Goal: Information Seeking & Learning: Learn about a topic

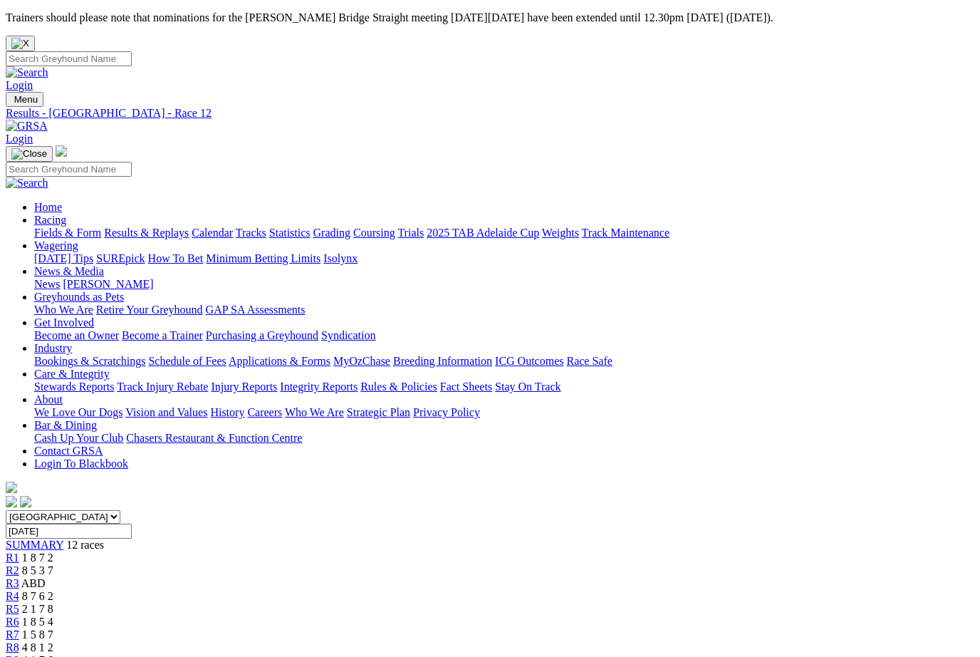
click at [61, 226] on link "Fields & Form" at bounding box center [67, 232] width 67 height 12
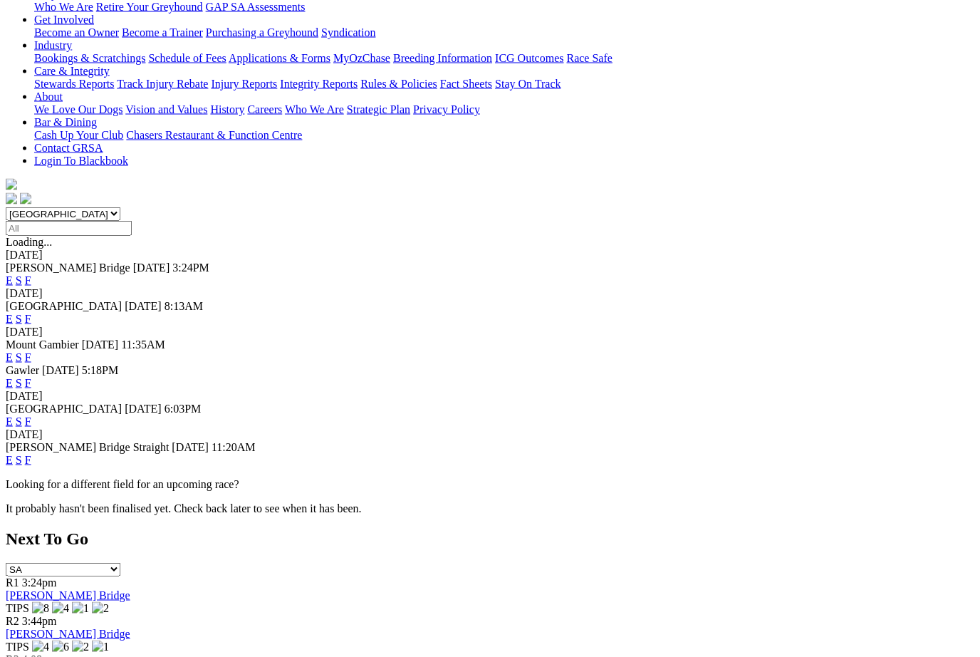
scroll to position [258, 0]
click at [31, 414] on link "F" at bounding box center [28, 420] width 6 height 12
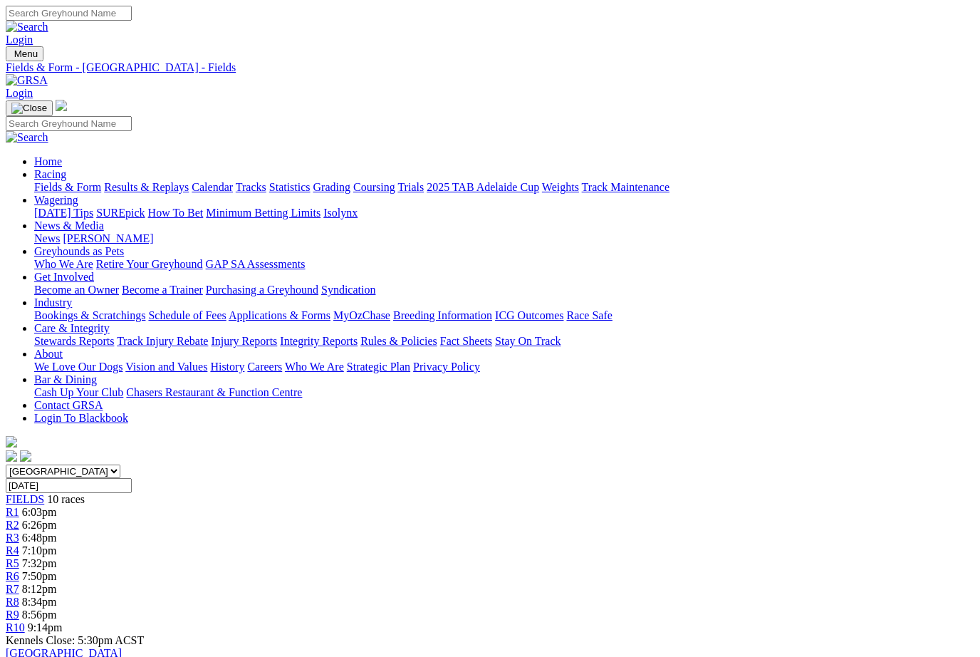
click at [47, 181] on link "Fields & Form" at bounding box center [67, 187] width 67 height 12
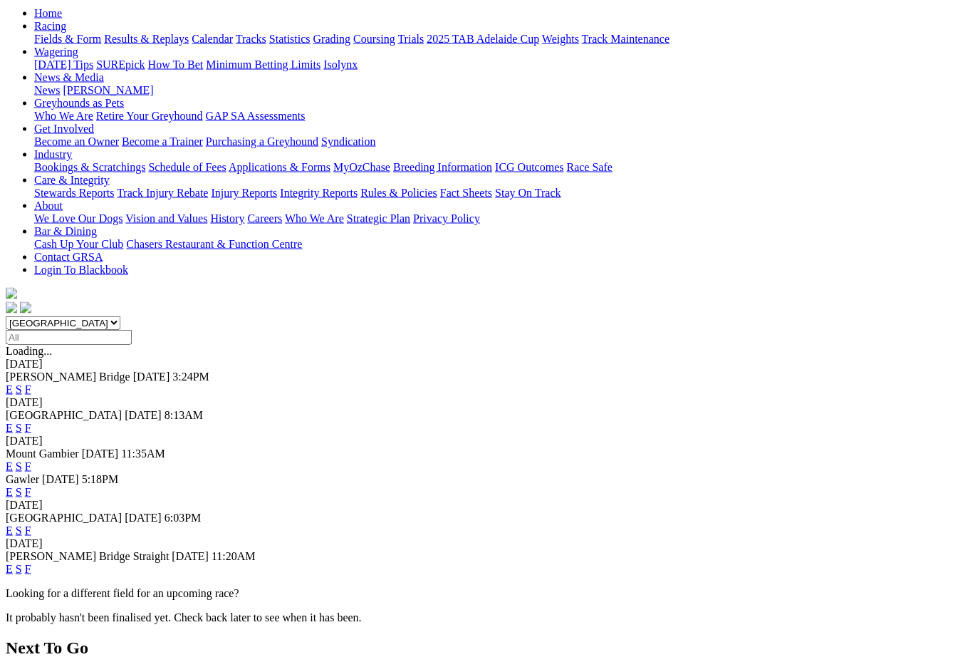
scroll to position [149, 0]
click at [31, 421] on link "F" at bounding box center [28, 427] width 6 height 12
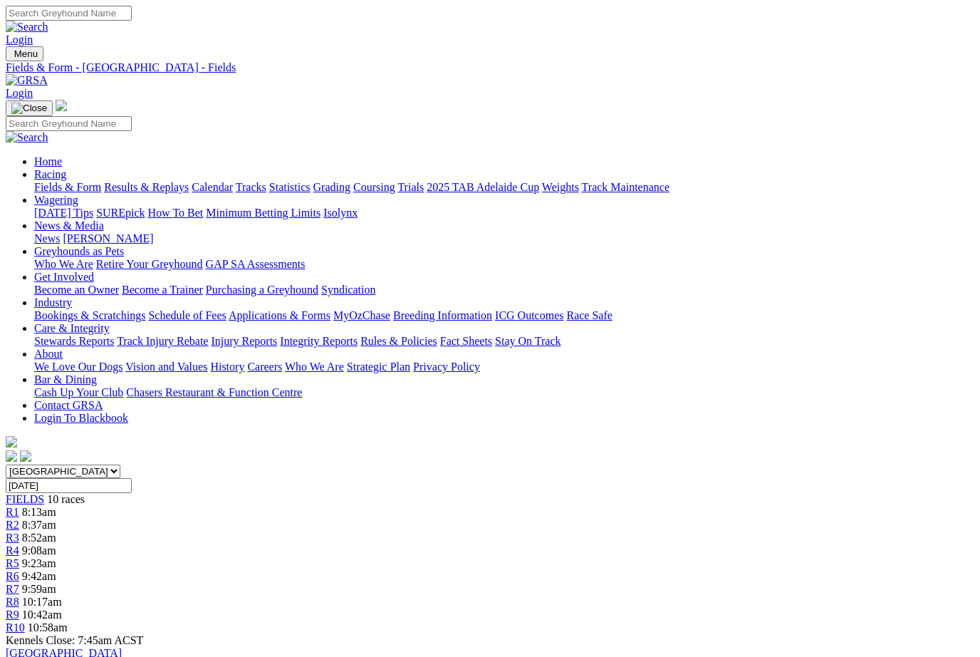
click at [104, 219] on link "News & Media" at bounding box center [69, 225] width 70 height 12
click at [60, 232] on link "News" at bounding box center [47, 238] width 26 height 12
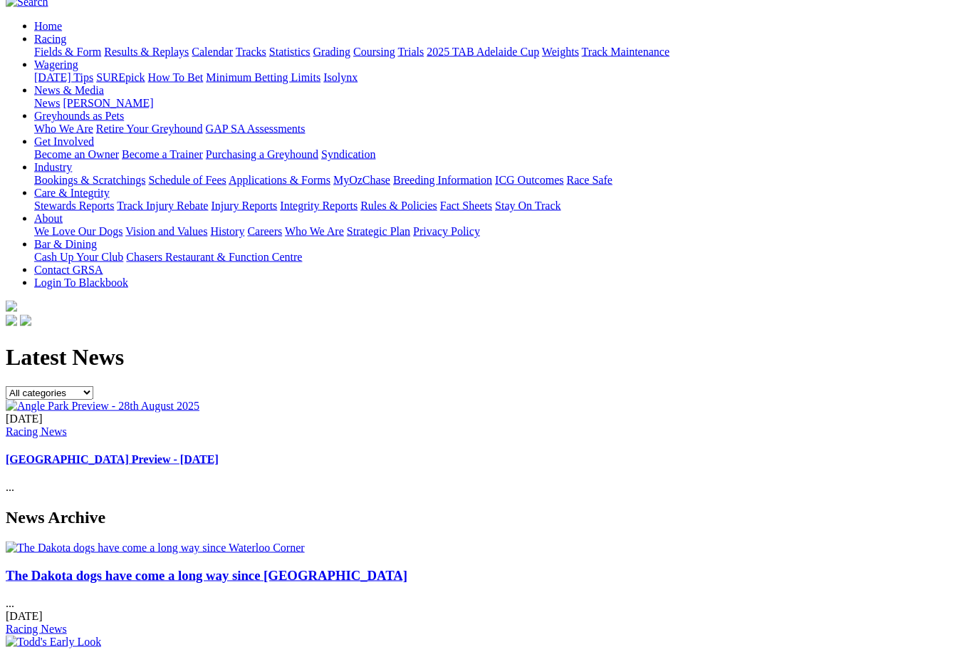
scroll to position [147, 0]
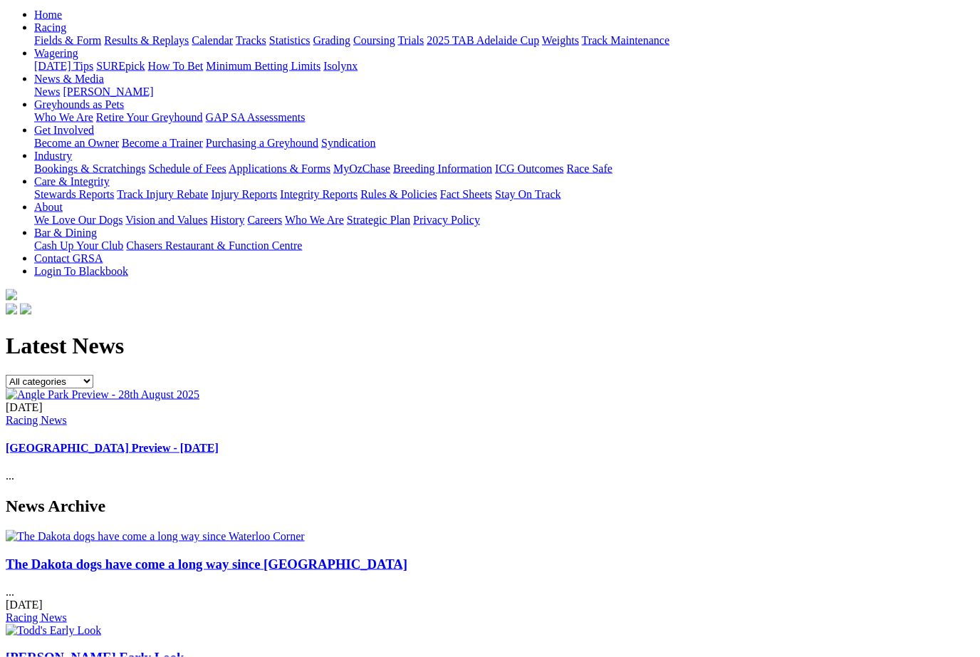
click at [131, 530] on img at bounding box center [155, 536] width 299 height 13
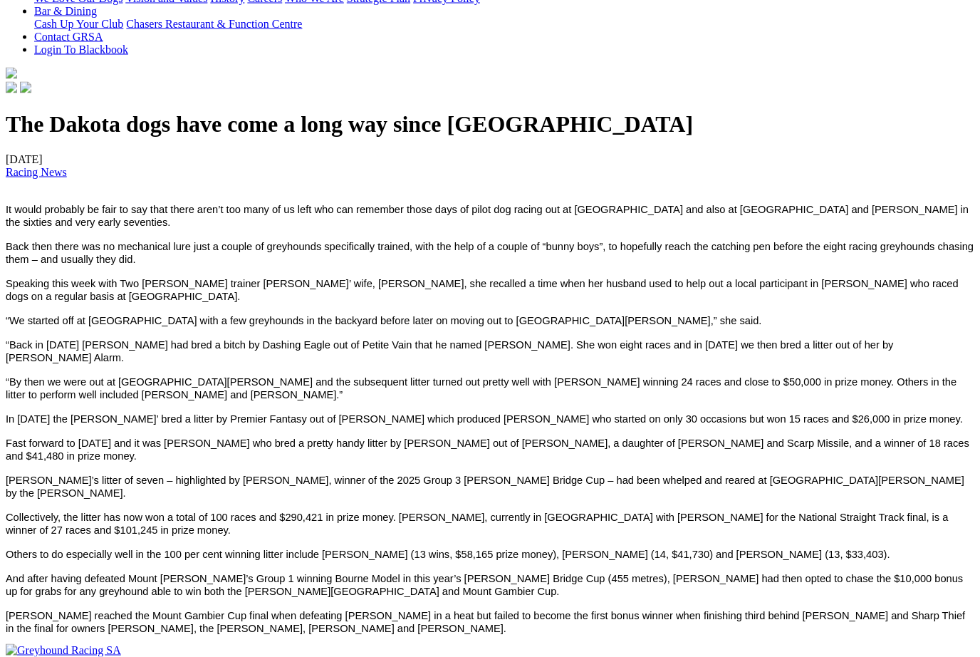
scroll to position [370, 0]
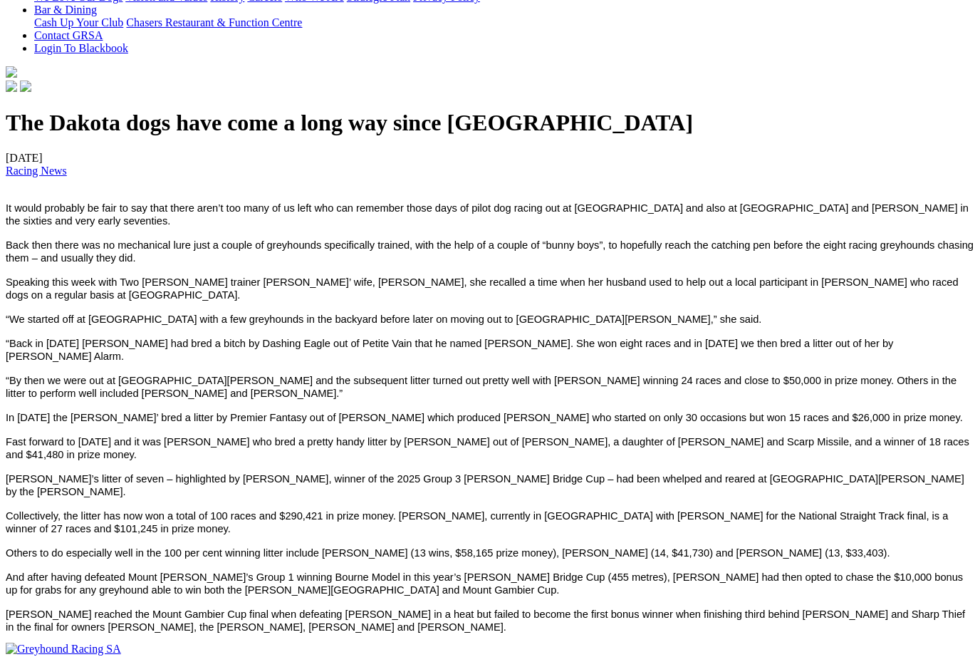
click at [884, 519] on div "The Dakota dogs have come a long way since Waterloo Corner 27/08/2025 Racing Ne…" at bounding box center [490, 371] width 968 height 523
click at [879, 521] on div "The Dakota dogs have come a long way since Waterloo Corner 27/08/2025 Racing Ne…" at bounding box center [490, 371] width 968 height 523
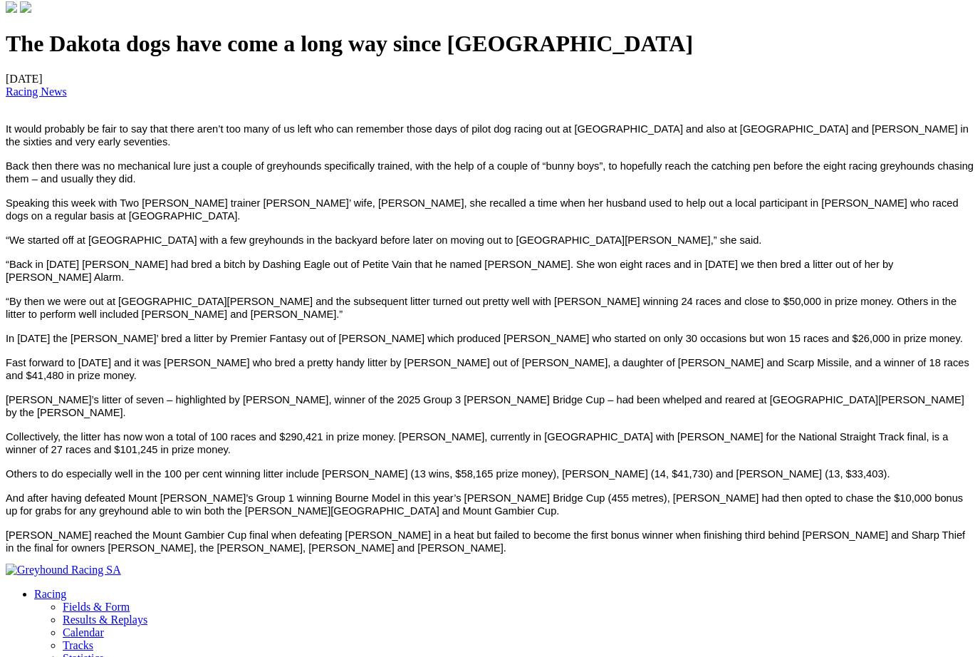
scroll to position [456, 0]
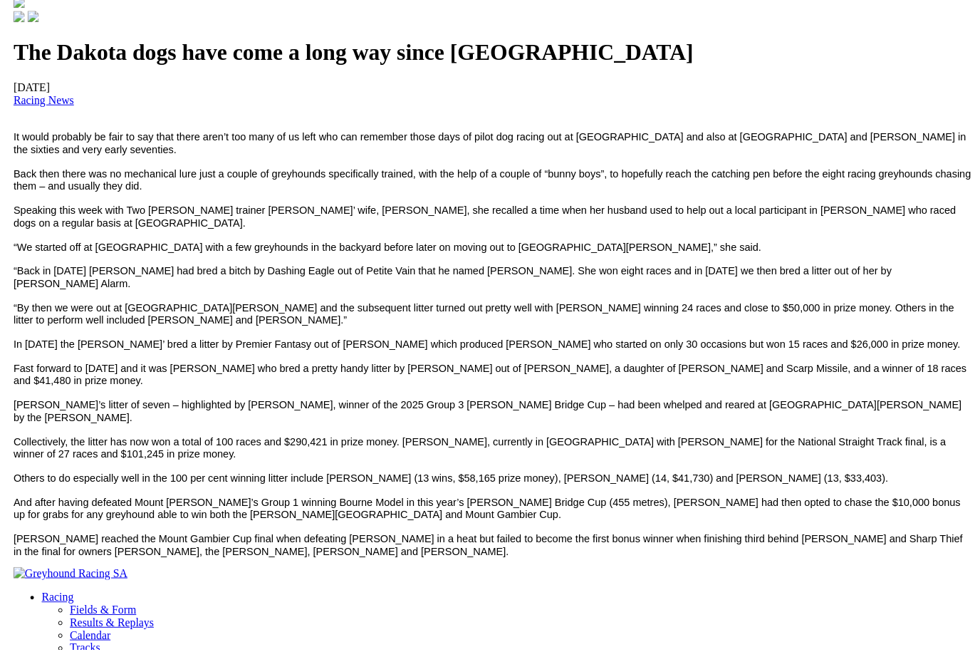
scroll to position [456, 3]
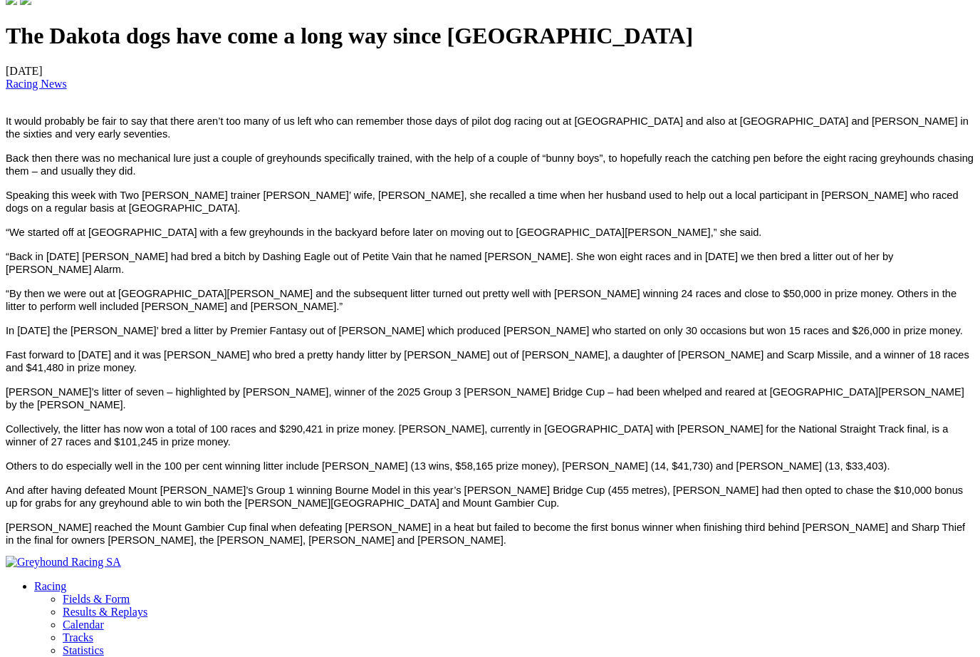
click at [921, 521] on p "Darcy Dakota reached the Mount Gambier Cup final when defeating Orli Bale in a …" at bounding box center [490, 534] width 968 height 26
click at [889, 502] on div "The Dakota dogs have come a long way since Waterloo Corner 27/08/2025 Racing Ne…" at bounding box center [490, 284] width 968 height 523
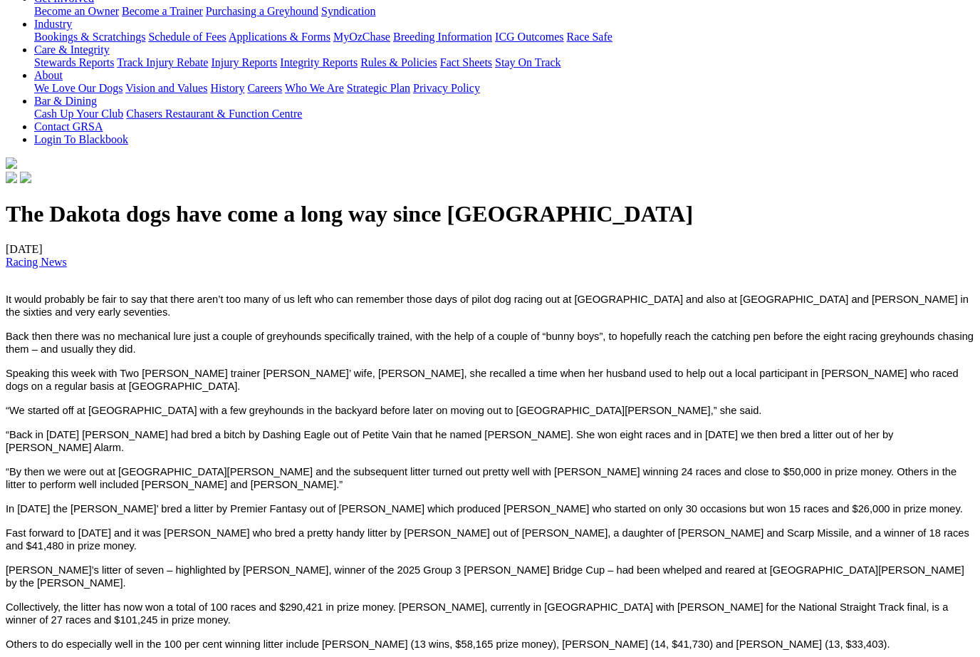
click at [904, 490] on div "The Dakota dogs have come a long way since Waterloo Corner 27/08/2025 Racing Ne…" at bounding box center [490, 462] width 968 height 523
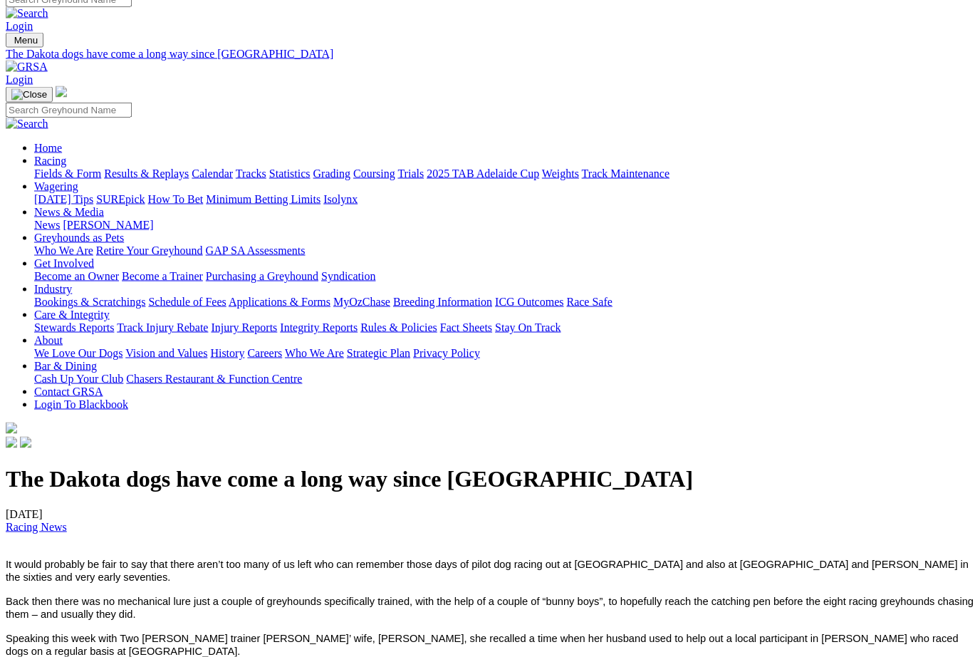
scroll to position [0, 3]
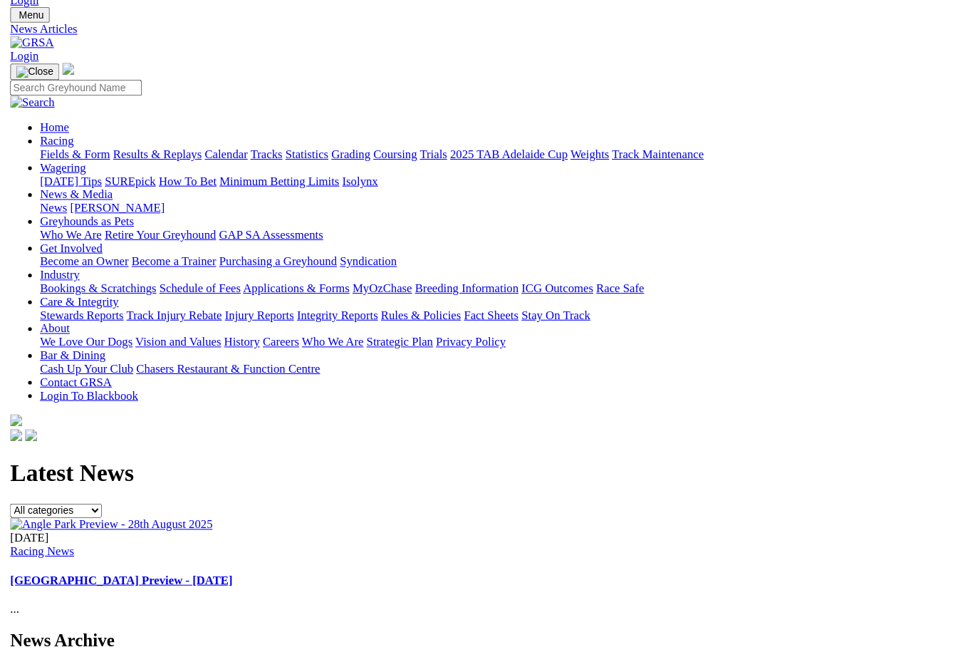
scroll to position [40, 0]
